Goal: Task Accomplishment & Management: Use online tool/utility

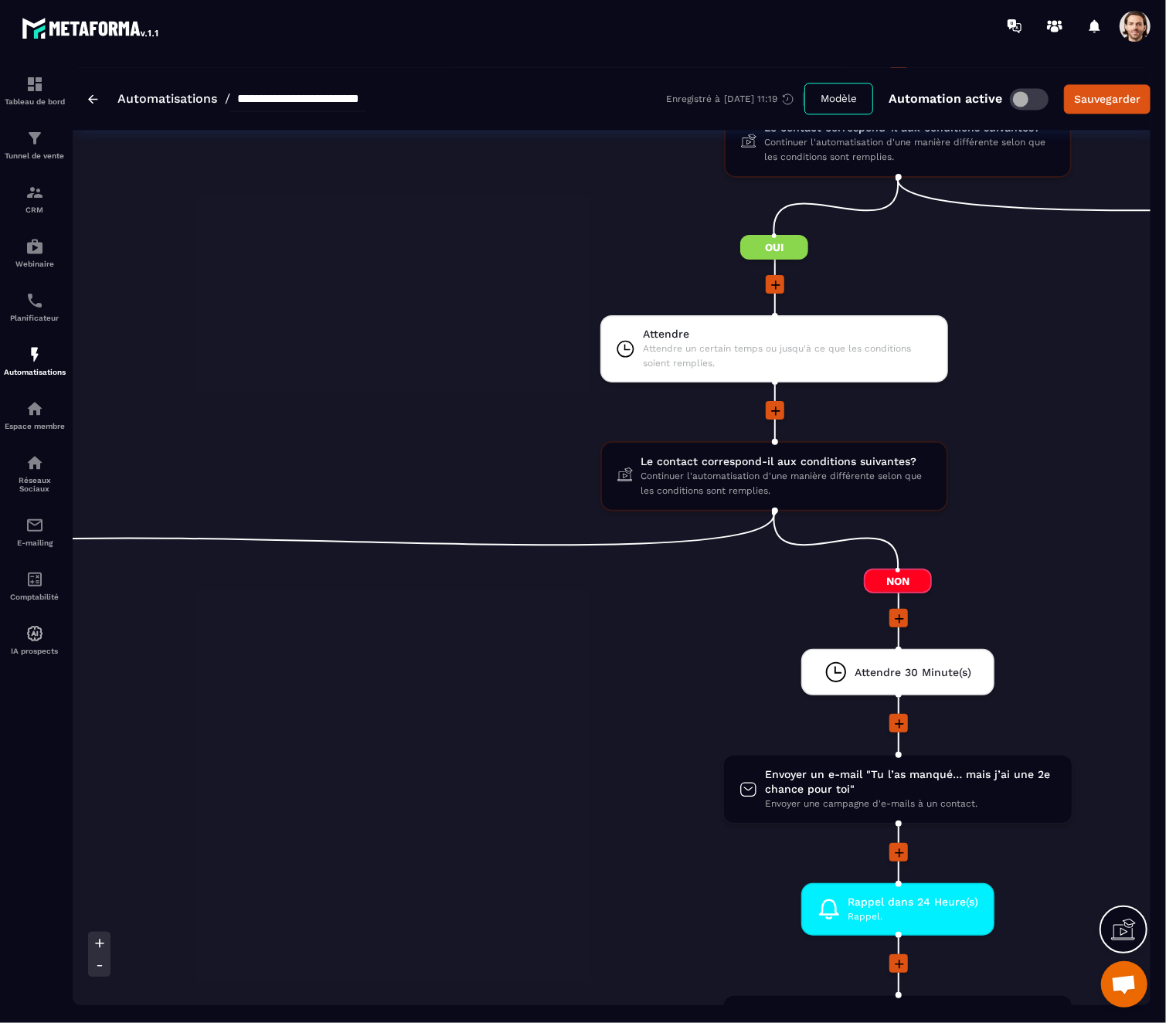
scroll to position [2020, 0]
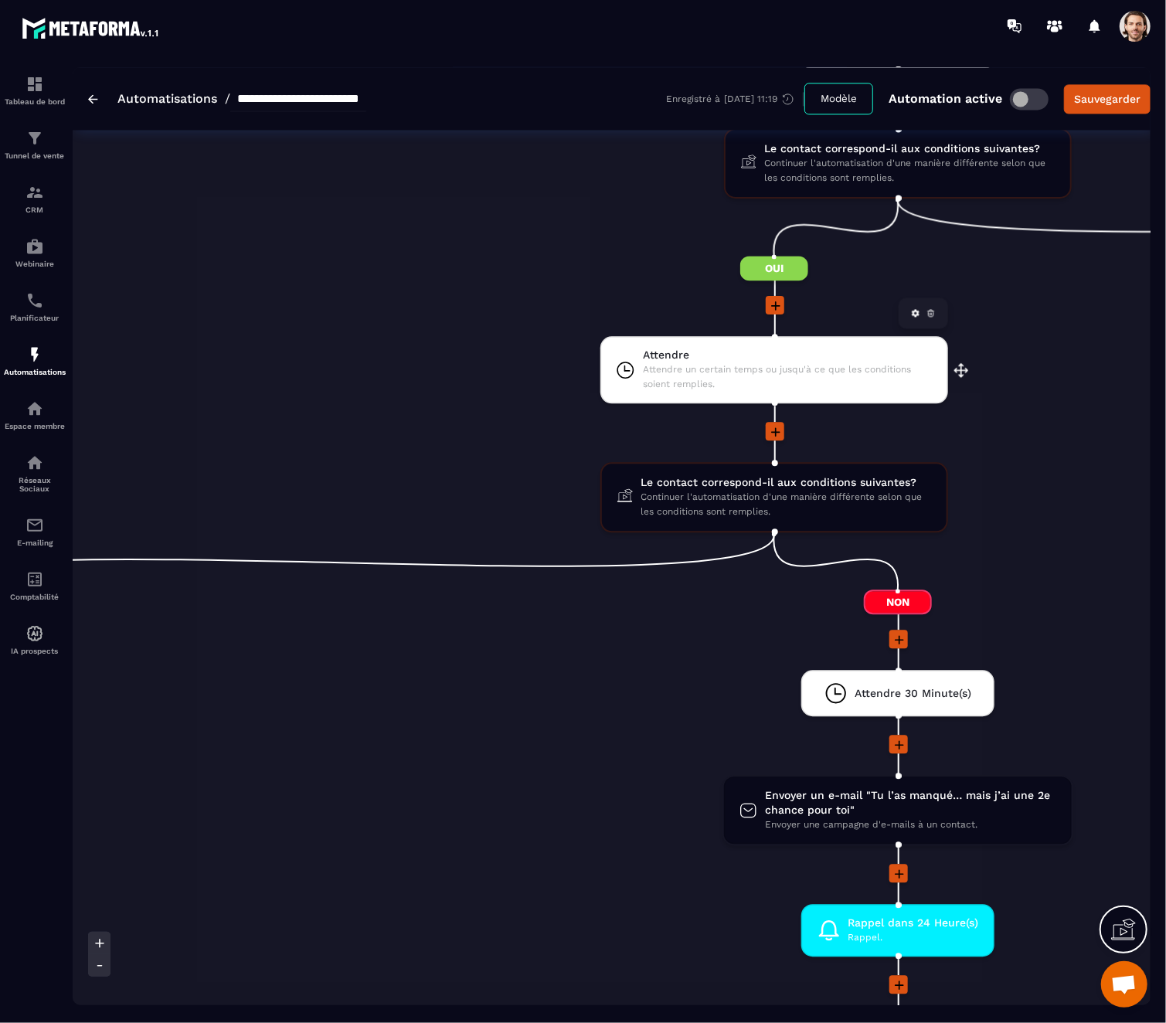
click at [820, 387] on span "Attendre un certain temps ou jusqu'à ce que les conditions soient remplies." at bounding box center [788, 376] width 290 height 29
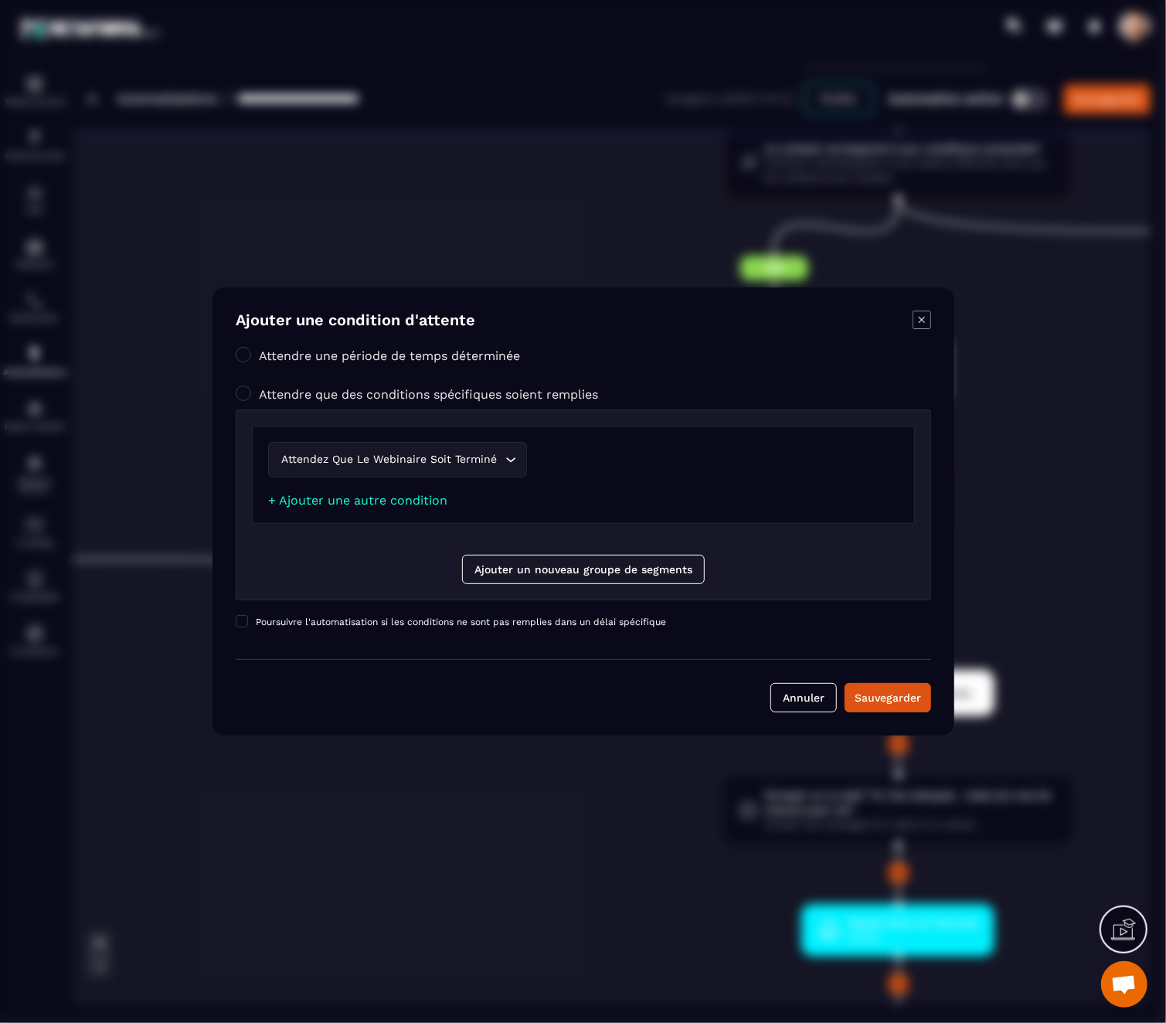
click at [918, 323] on icon "Modal window" at bounding box center [921, 320] width 6 height 6
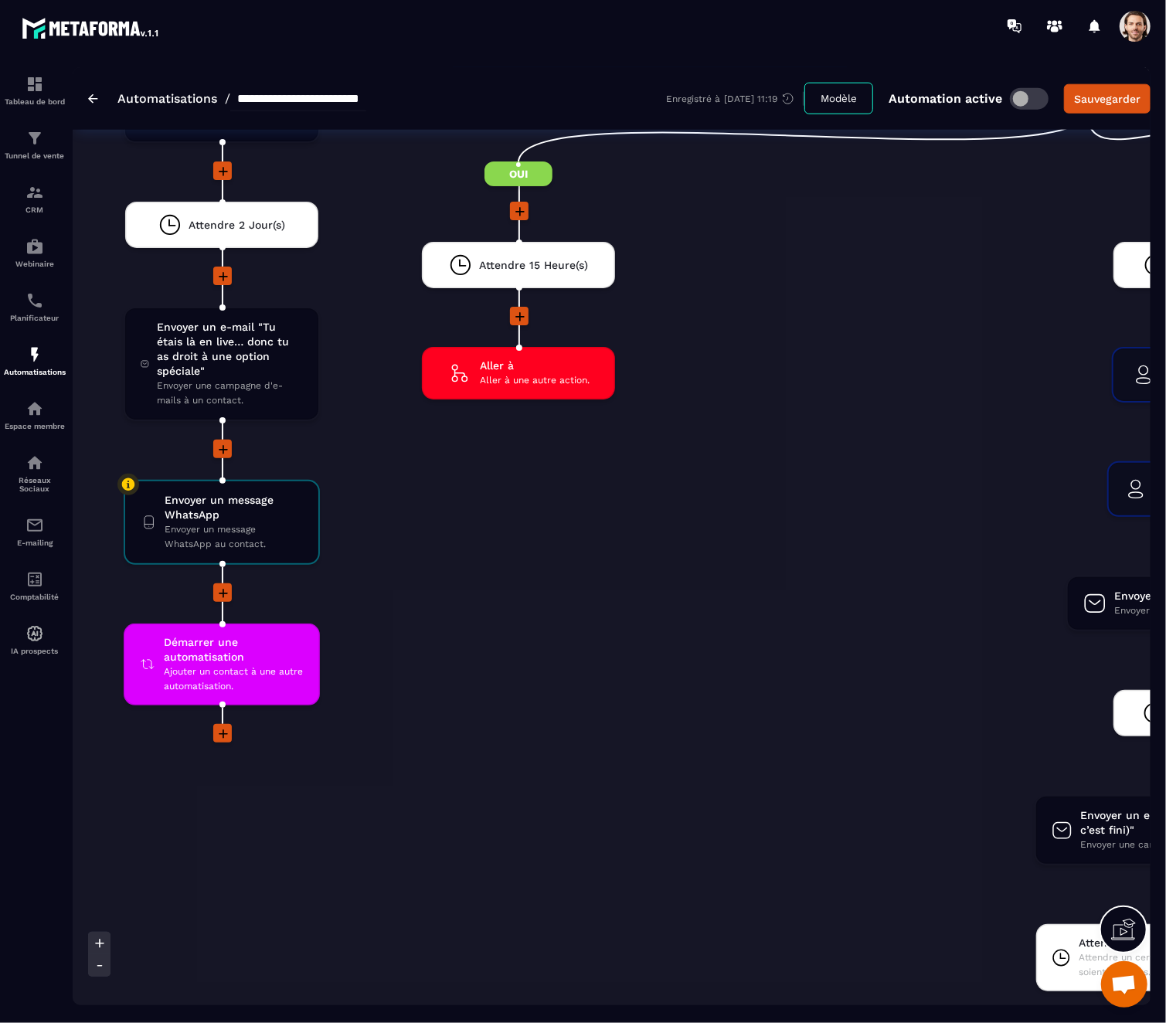
scroll to position [4497, 0]
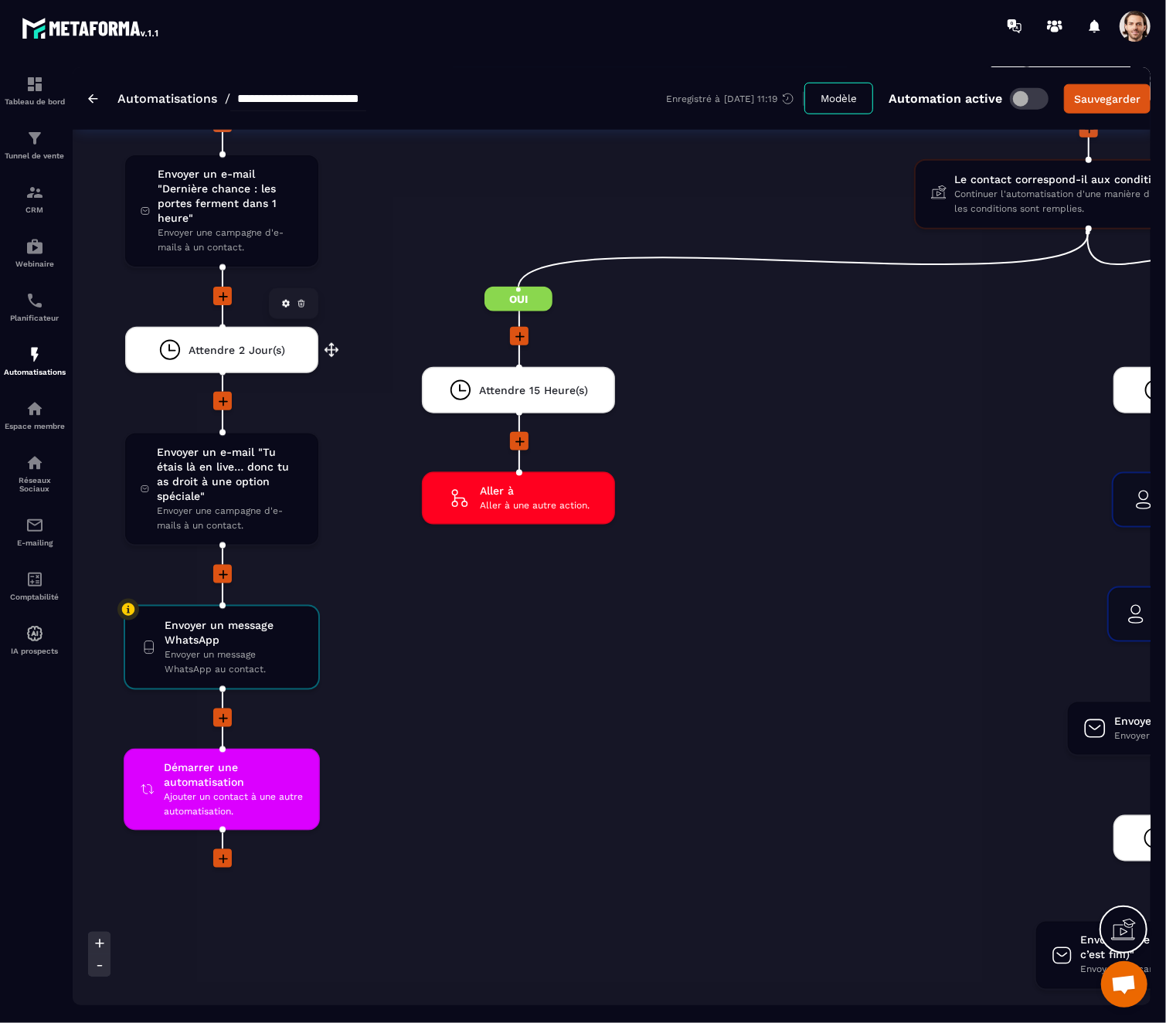
click at [279, 359] on div "Attendre 2 Jour(s)" at bounding box center [222, 350] width 128 height 23
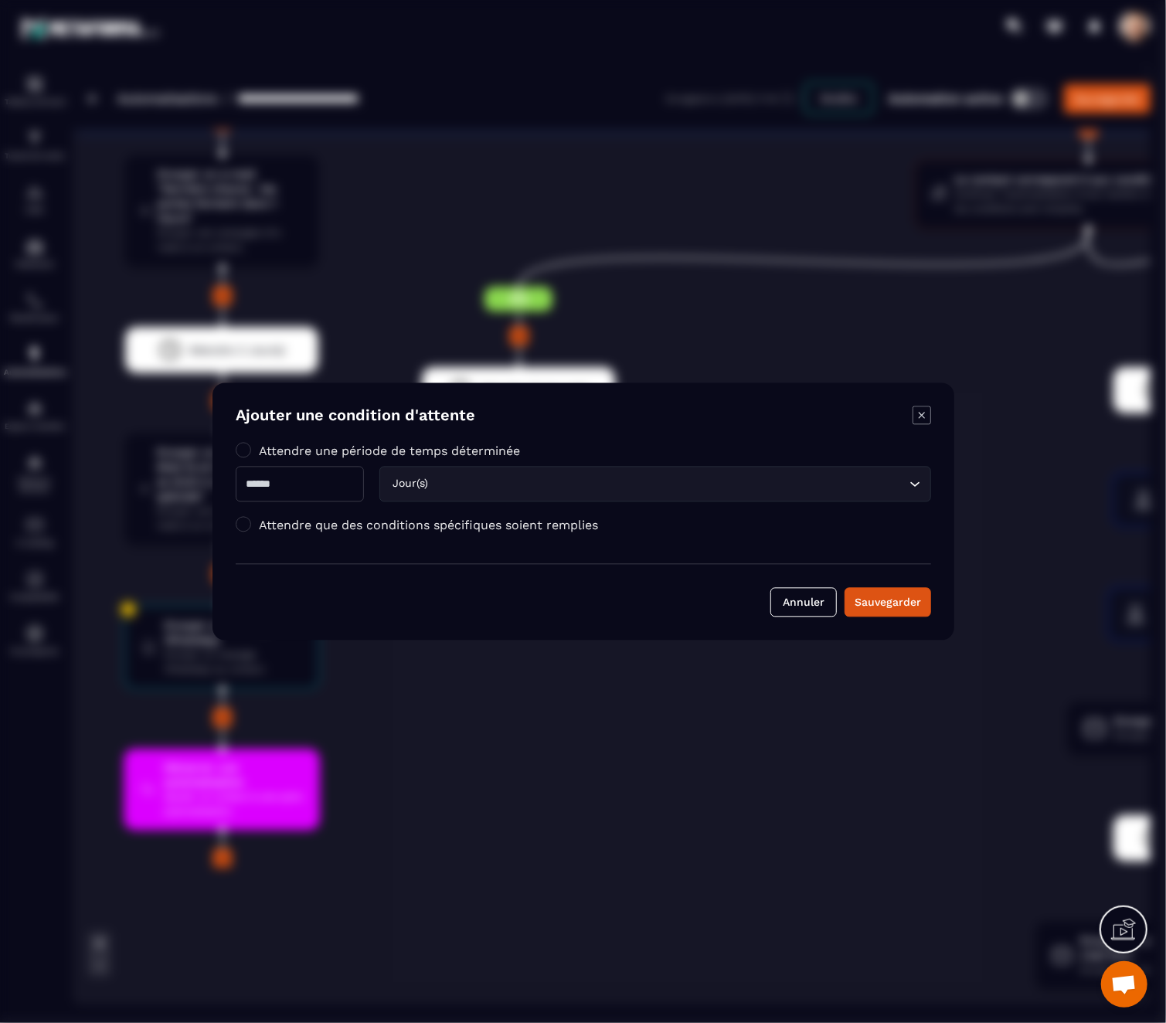
click at [693, 287] on div "Modal window" at bounding box center [583, 511] width 1166 height 1023
click at [918, 417] on icon "Modal window" at bounding box center [922, 416] width 19 height 19
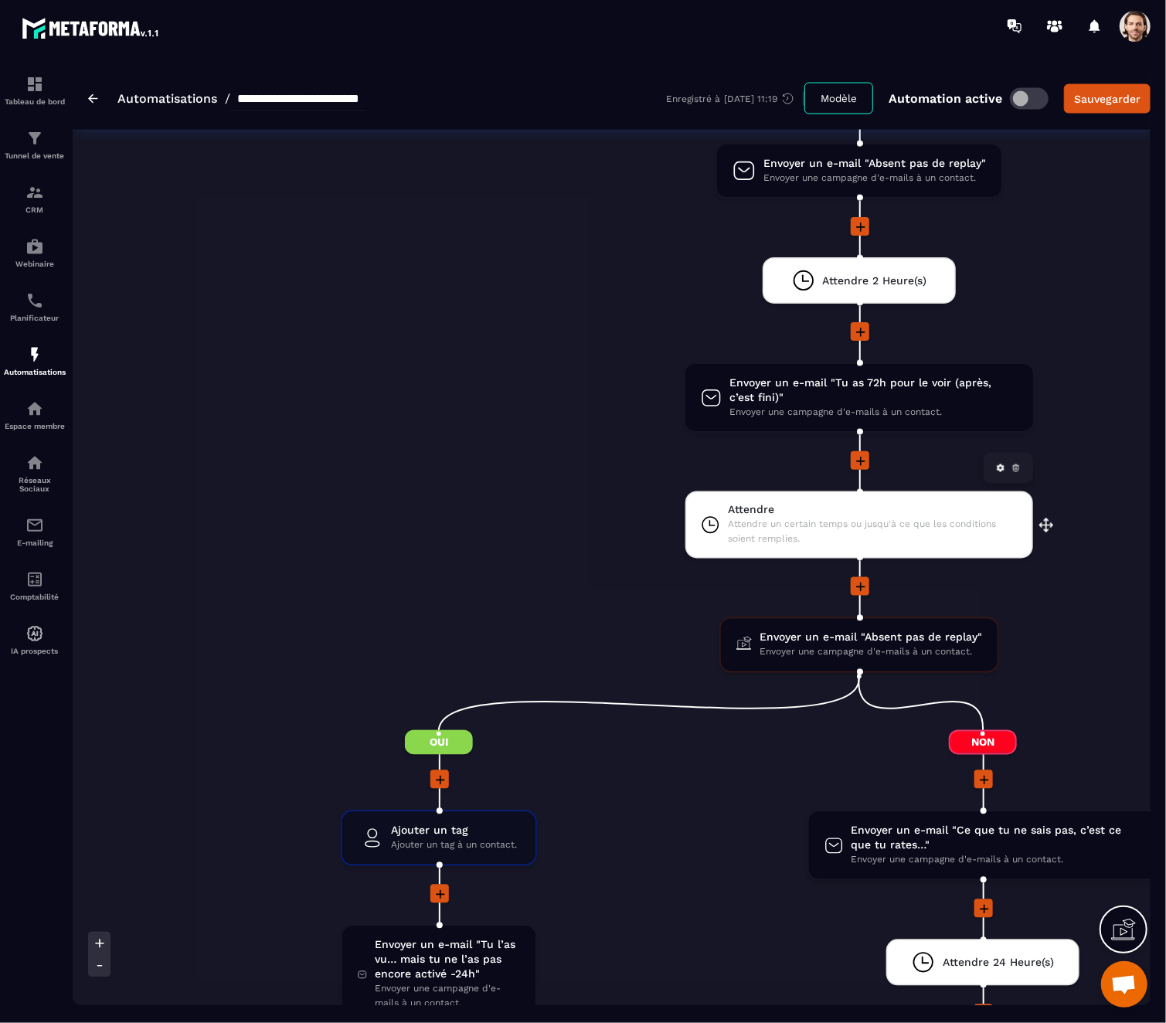
scroll to position [5130, 0]
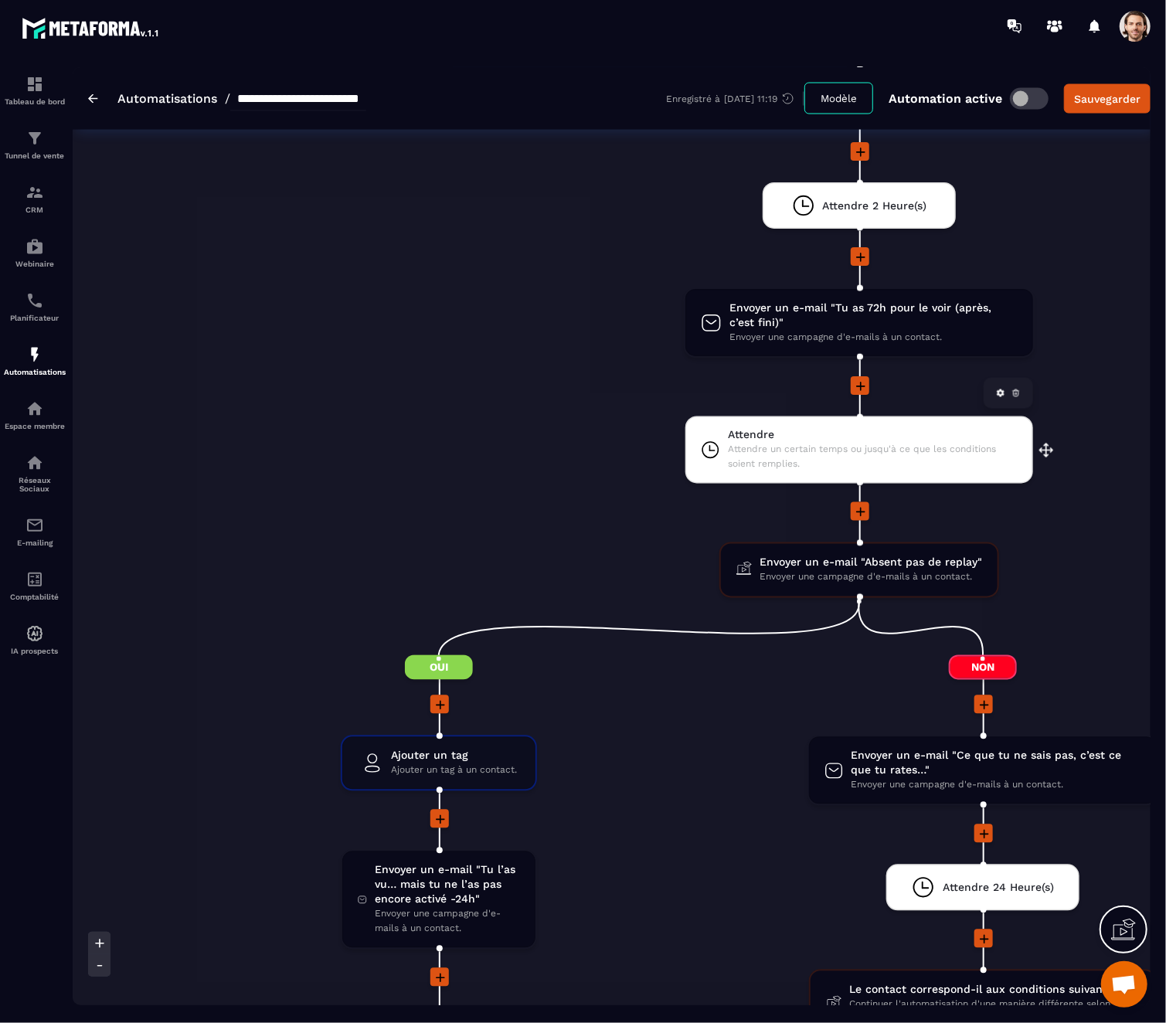
click at [945, 453] on span "Attendre un certain temps ou jusqu'à ce que les conditions soient remplies." at bounding box center [873, 457] width 290 height 29
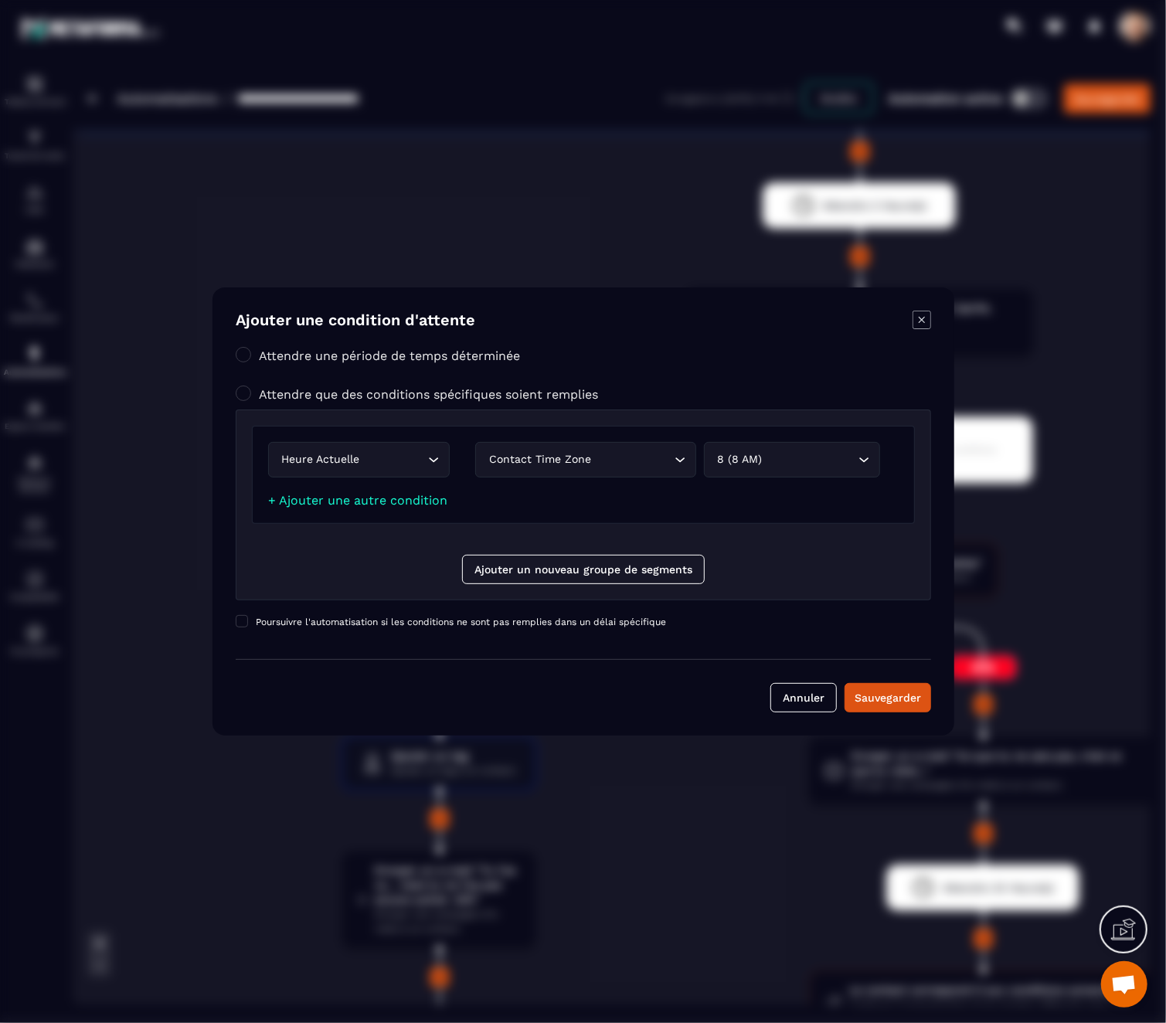
click at [920, 322] on icon "Modal window" at bounding box center [922, 320] width 19 height 19
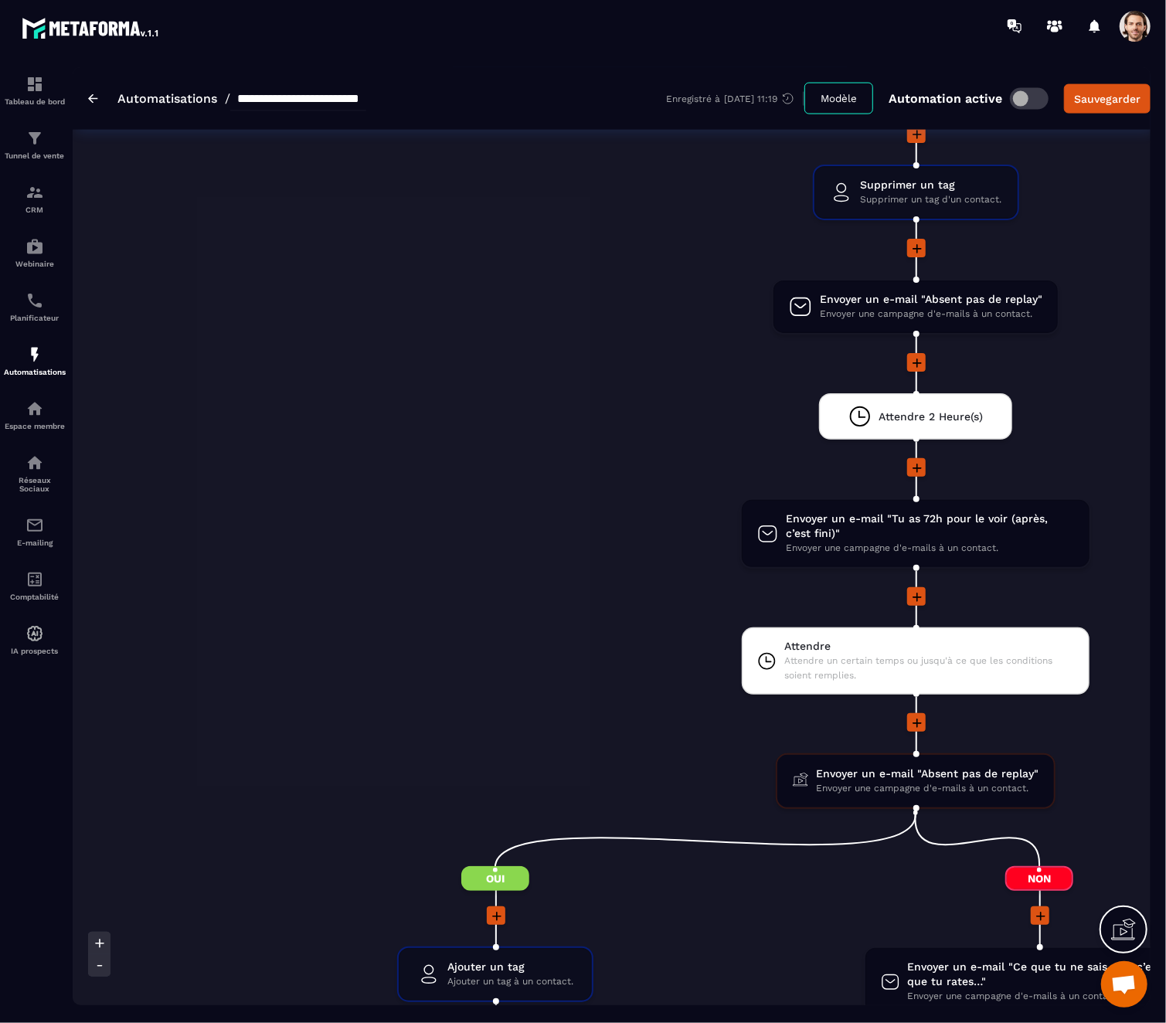
scroll to position [4922, 0]
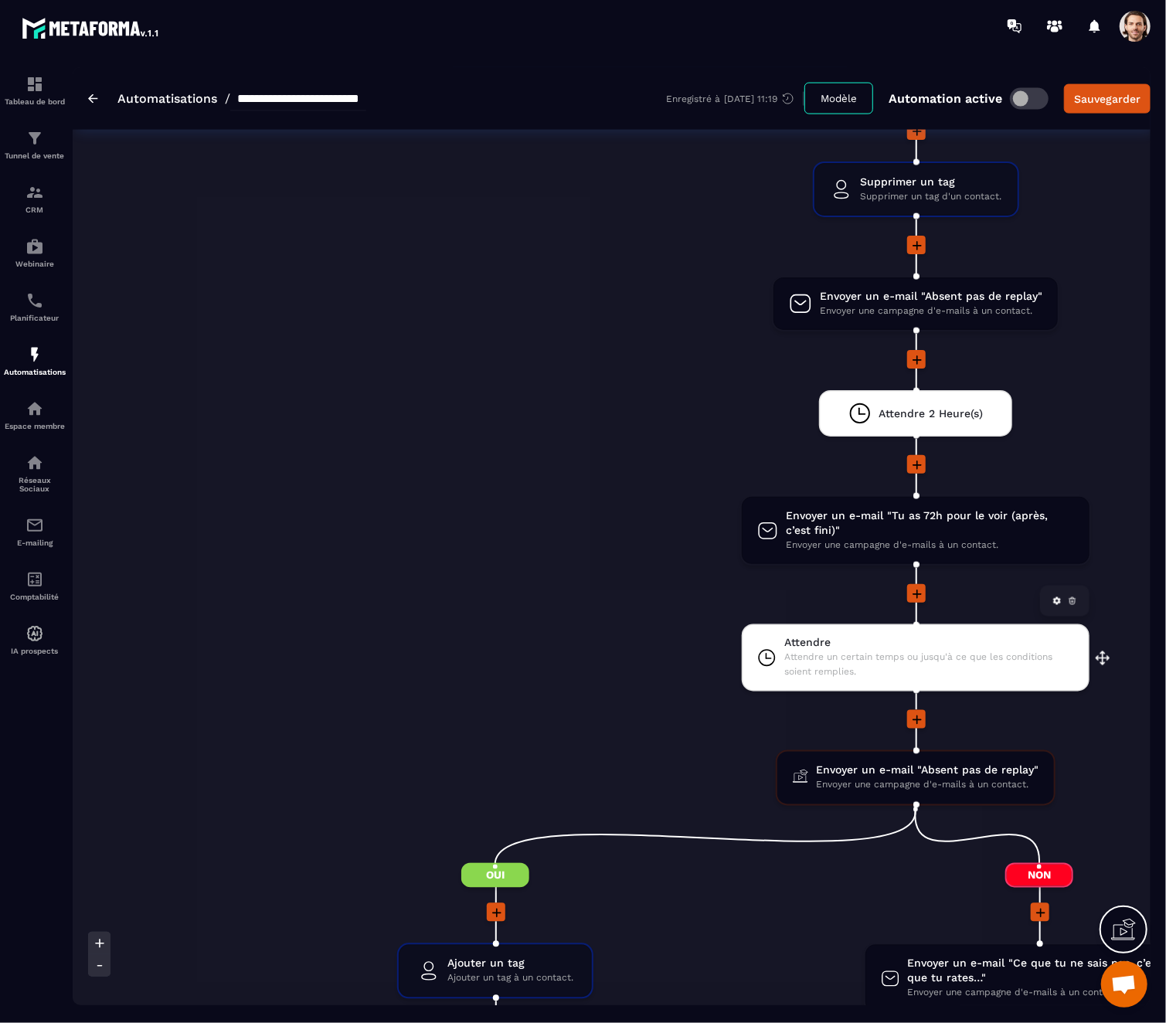
click at [956, 671] on span "Attendre un certain temps ou jusqu'à ce que les conditions soient remplies." at bounding box center [929, 665] width 290 height 29
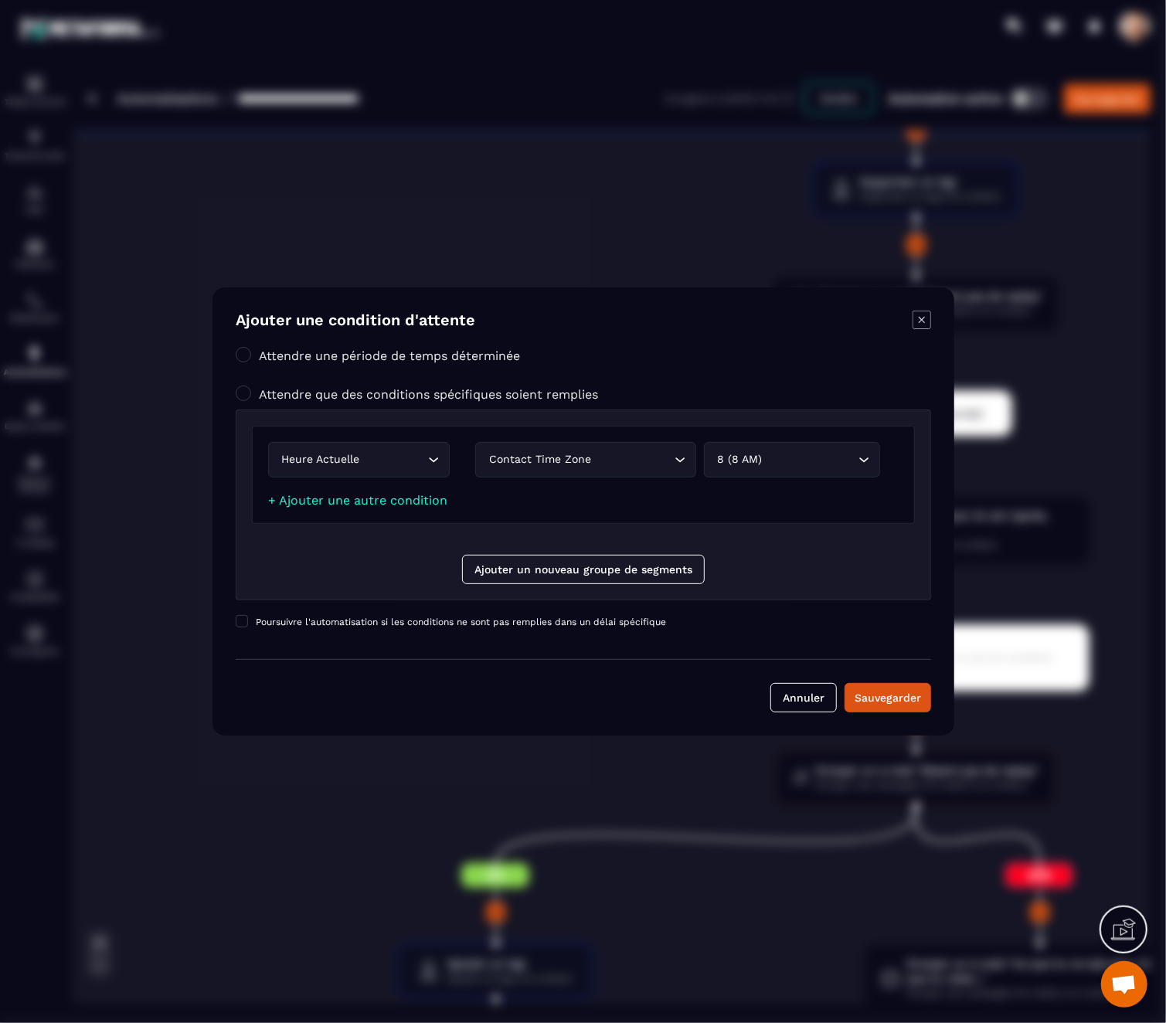
click at [923, 321] on icon "Modal window" at bounding box center [922, 320] width 19 height 19
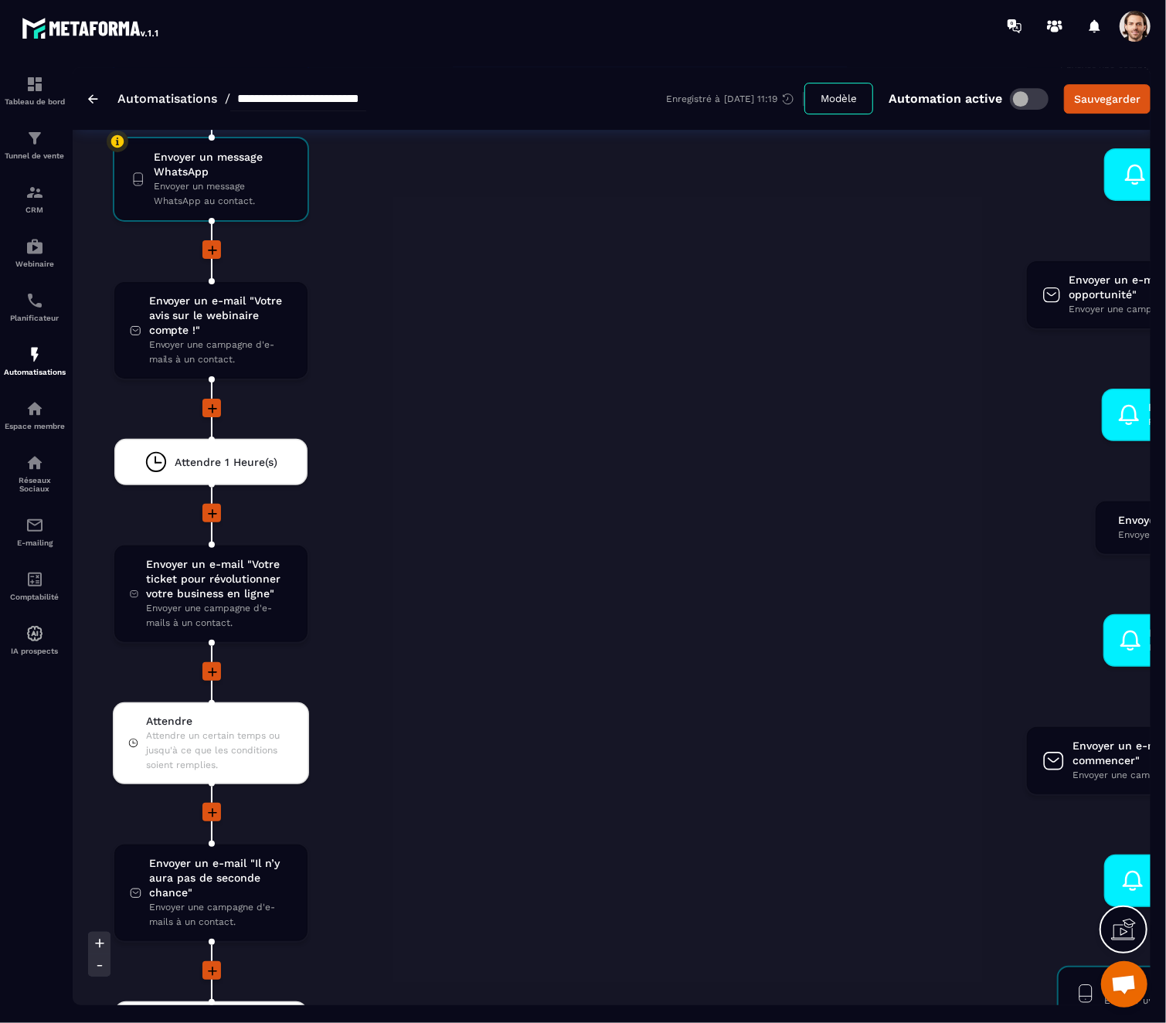
scroll to position [0, 6]
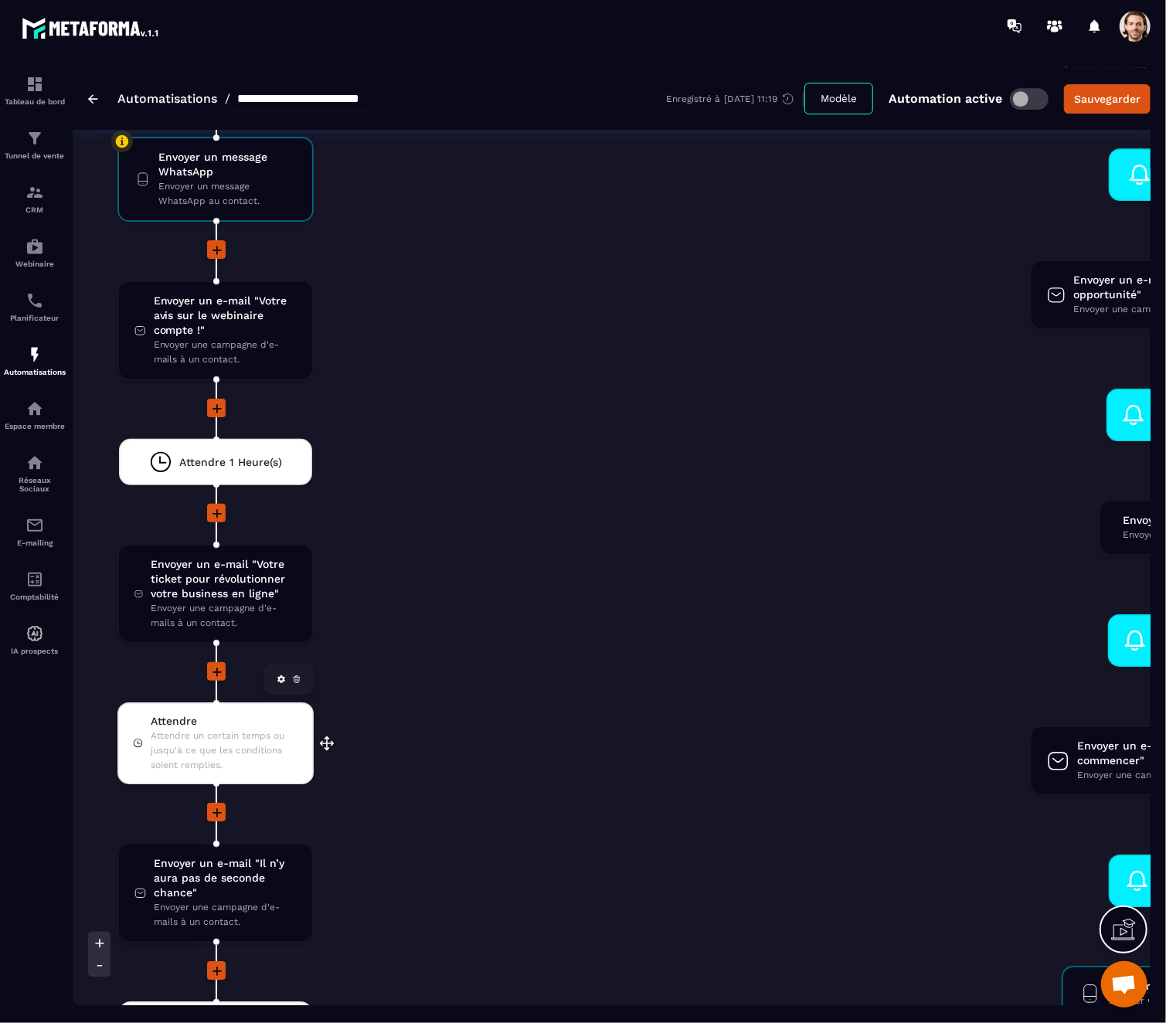
click at [214, 759] on span "Attendre un certain temps ou jusqu'à ce que les conditions soient remplies." at bounding box center [225, 751] width 148 height 44
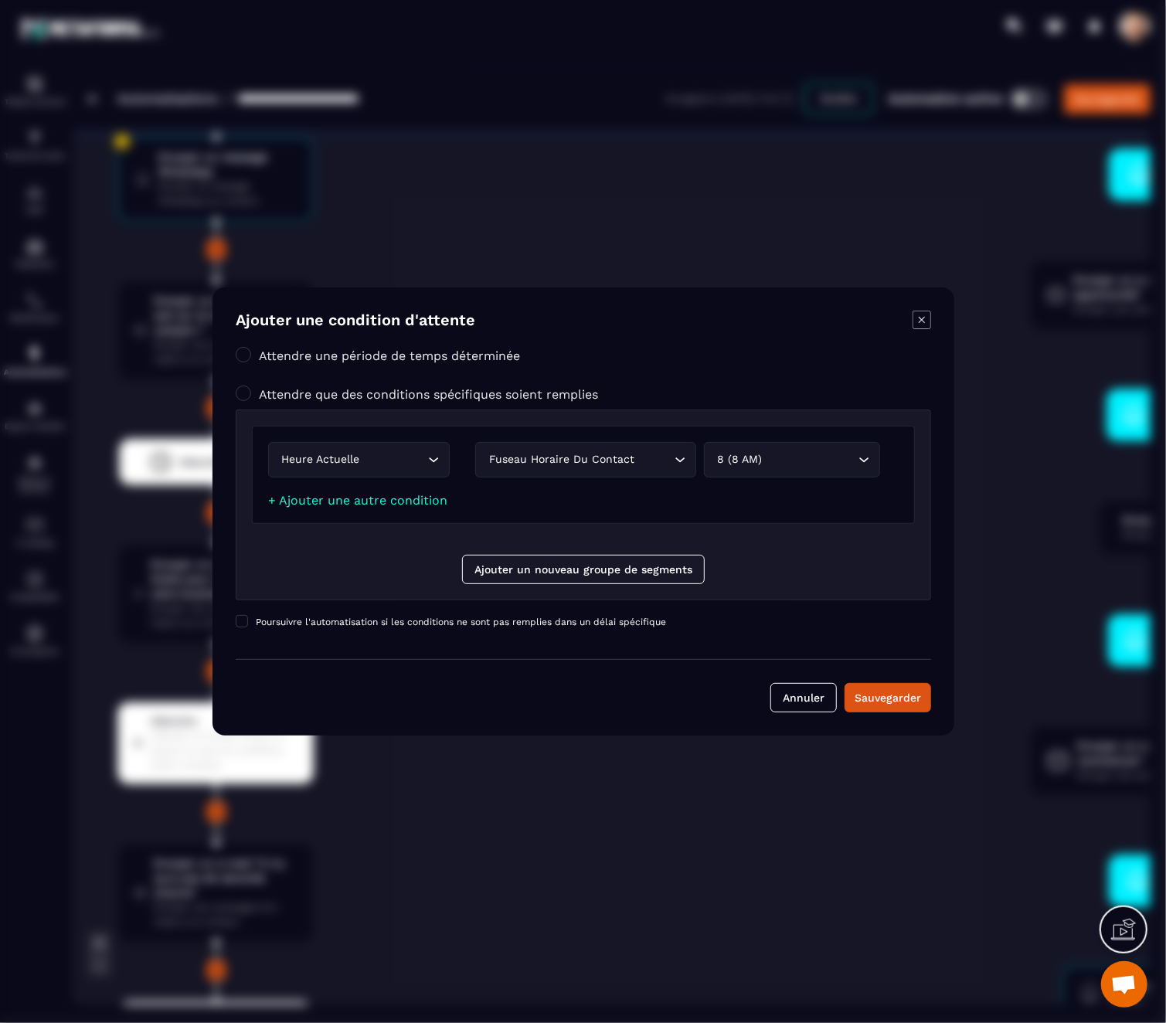
click at [917, 325] on icon "Modal window" at bounding box center [922, 320] width 19 height 19
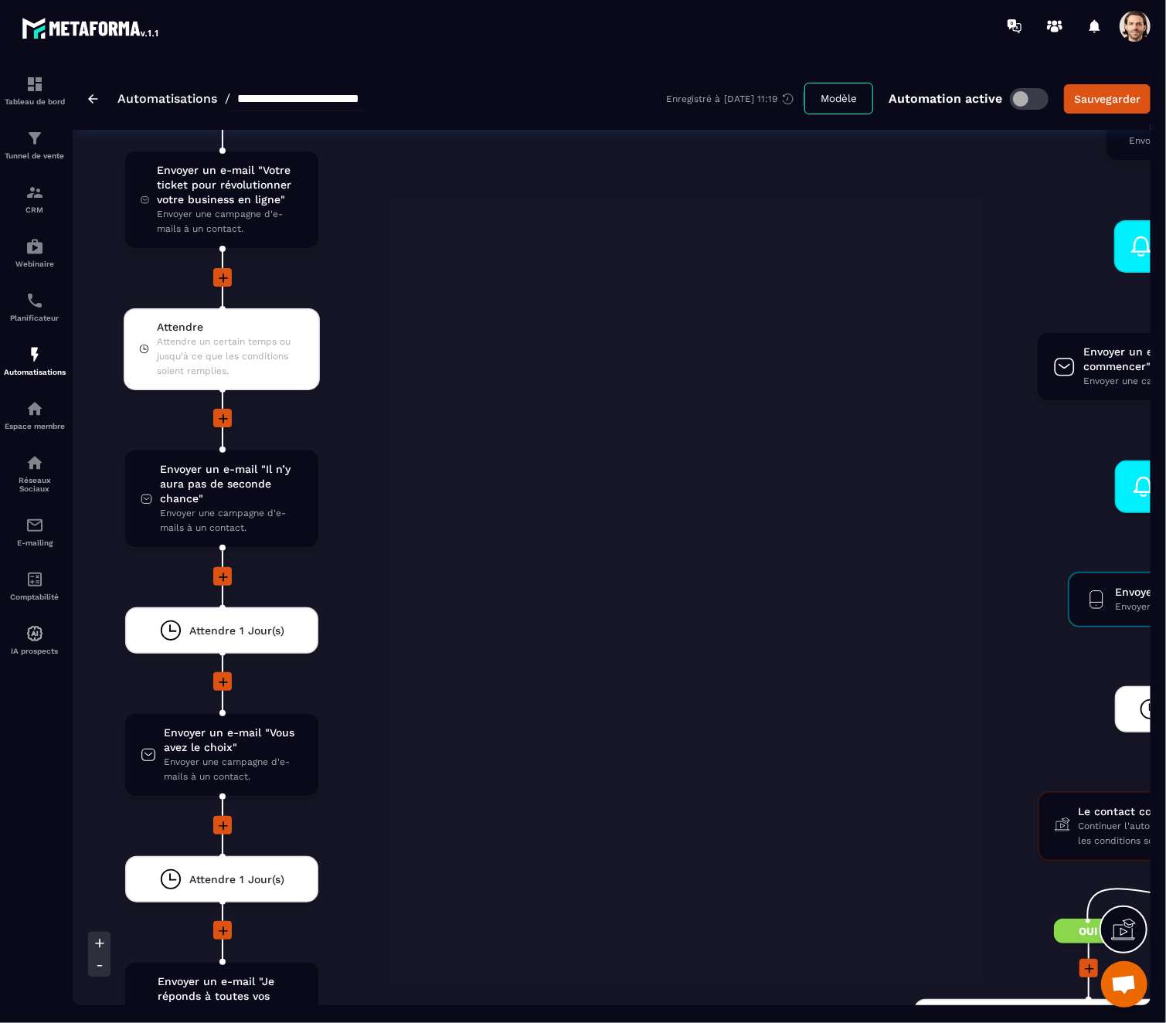
scroll to position [3330, 0]
